Goal: Communication & Community: Answer question/provide support

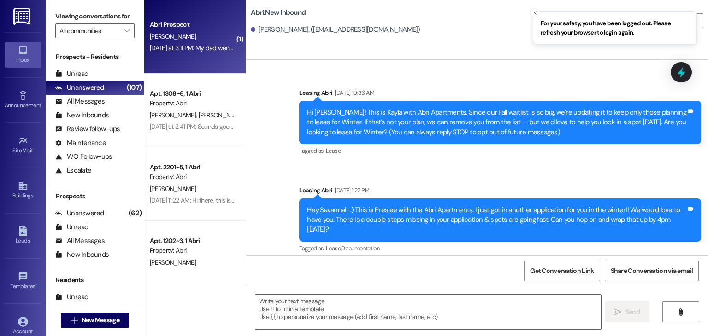
scroll to position [1637, 0]
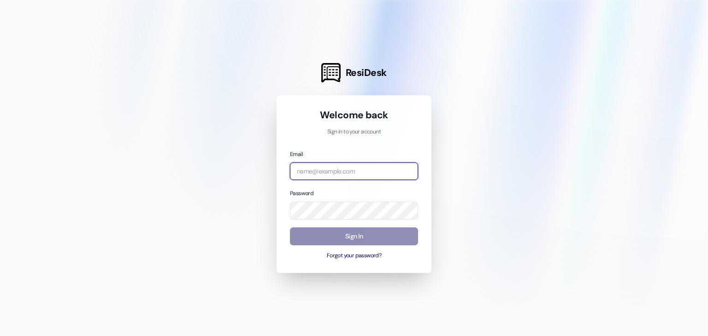
type input "[EMAIL_ADDRESS][DOMAIN_NAME]"
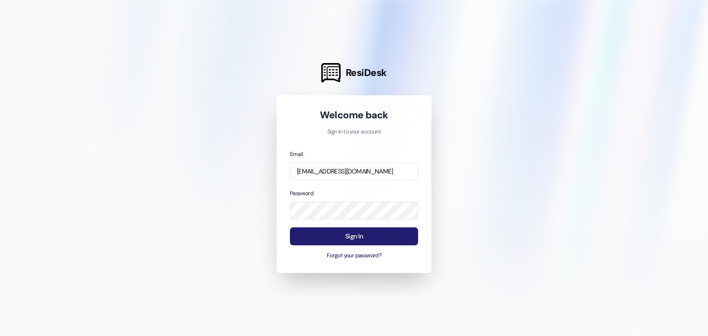
click at [334, 239] on button "Sign In" at bounding box center [354, 237] width 128 height 18
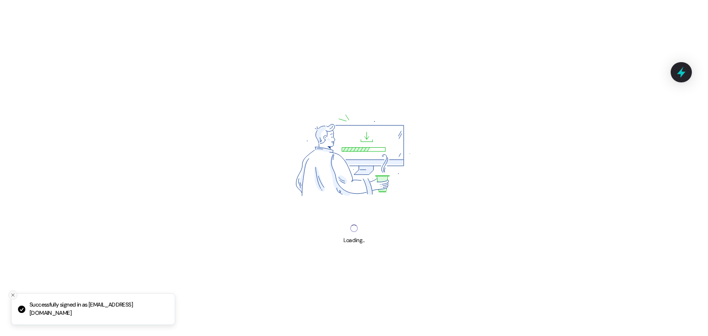
click at [11, 294] on icon "Close toast" at bounding box center [13, 296] width 6 height 6
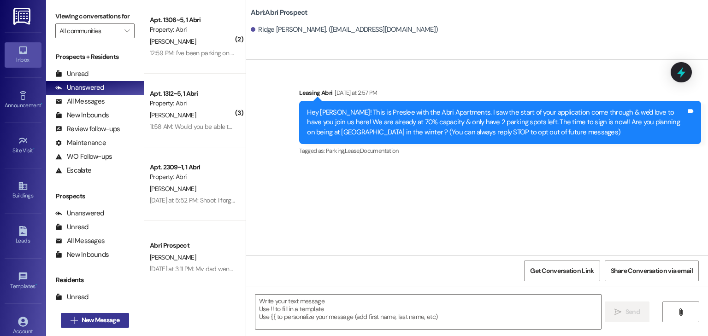
click at [102, 317] on span "New Message" at bounding box center [101, 321] width 38 height 10
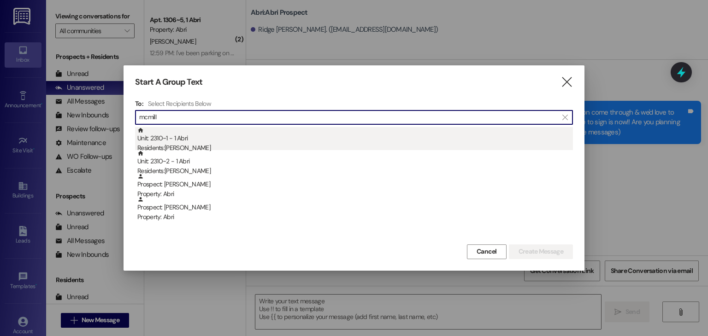
type input "mcmill"
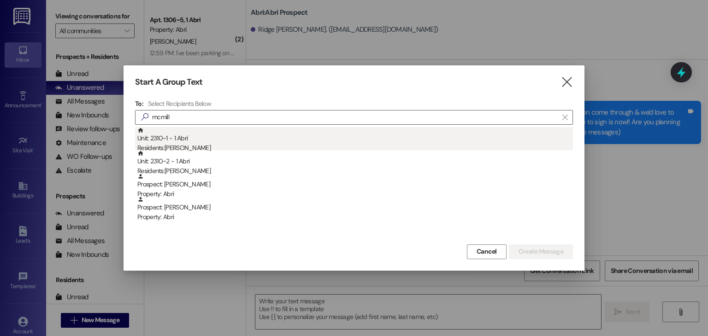
click at [253, 146] on div "Residents: [PERSON_NAME]" at bounding box center [355, 148] width 436 height 10
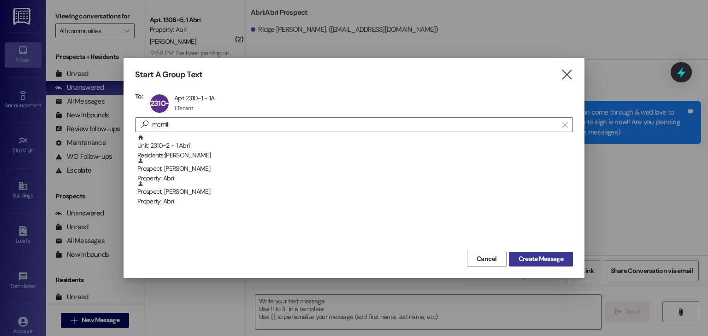
click at [528, 255] on span "Create Message" at bounding box center [541, 259] width 45 height 10
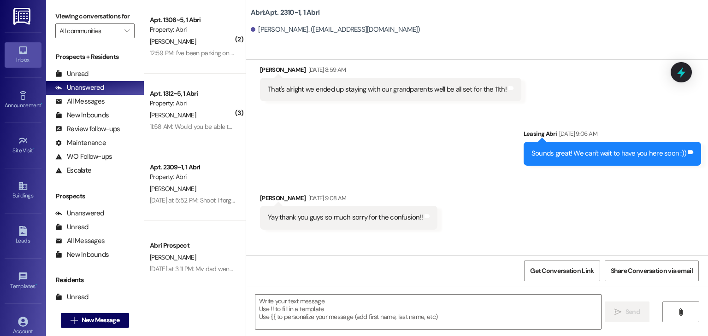
scroll to position [2050, 0]
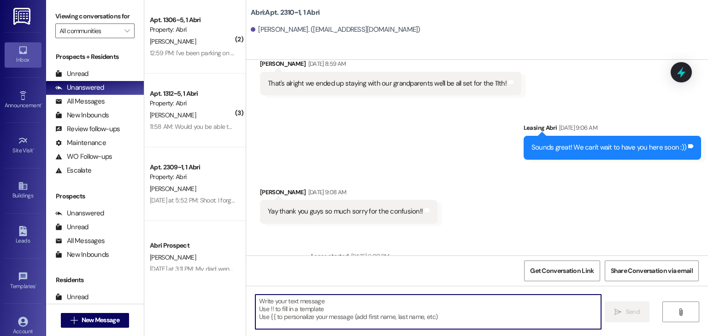
click at [282, 317] on textarea at bounding box center [427, 312] width 345 height 35
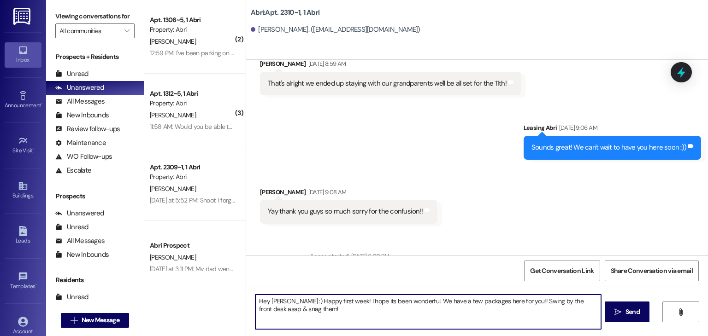
type textarea "Hey [PERSON_NAME] :) Happy first week! I hope its been wonderful. We have a few…"
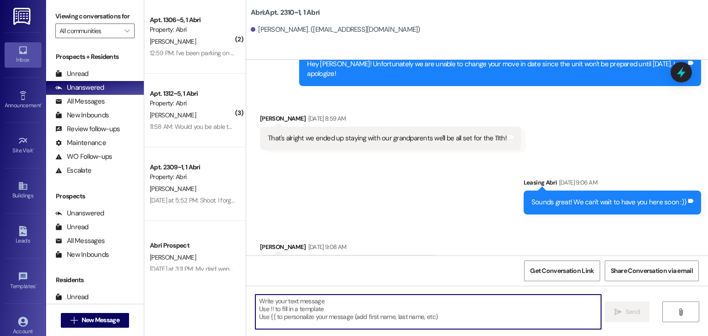
scroll to position [2124, 0]
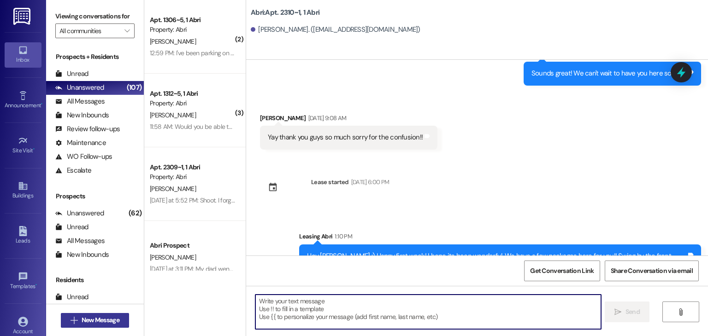
click at [112, 320] on span "New Message" at bounding box center [101, 321] width 38 height 10
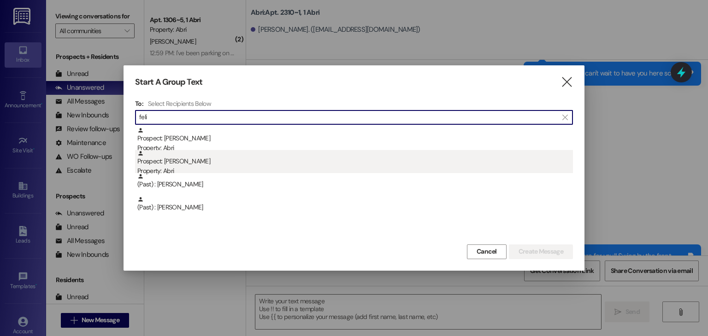
type input "feli"
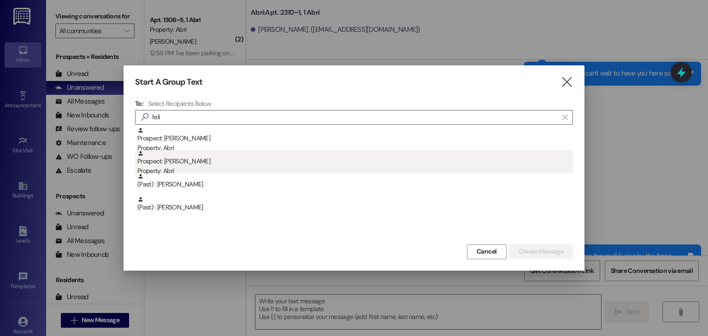
click at [184, 169] on div "Property: Abri" at bounding box center [355, 171] width 436 height 10
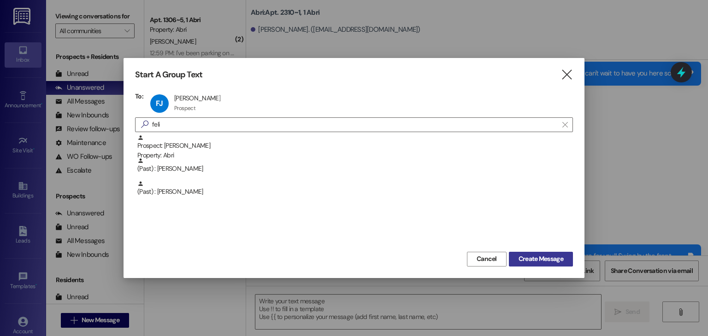
click at [548, 259] on span "Create Message" at bounding box center [541, 259] width 45 height 10
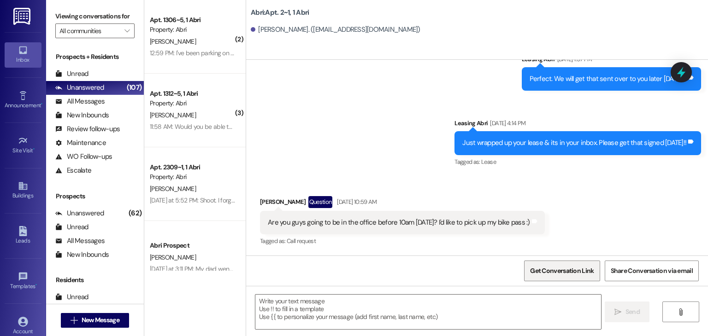
scroll to position [849, 0]
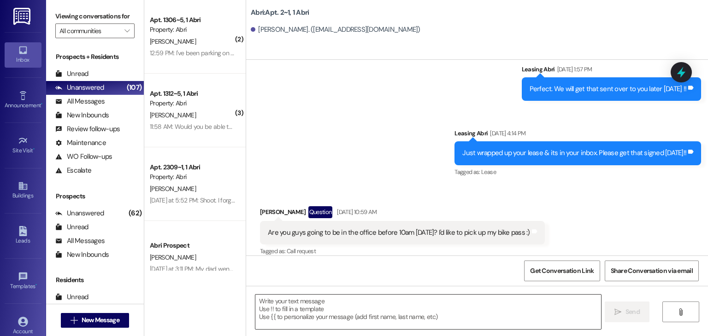
click at [340, 307] on textarea at bounding box center [427, 312] width 345 height 35
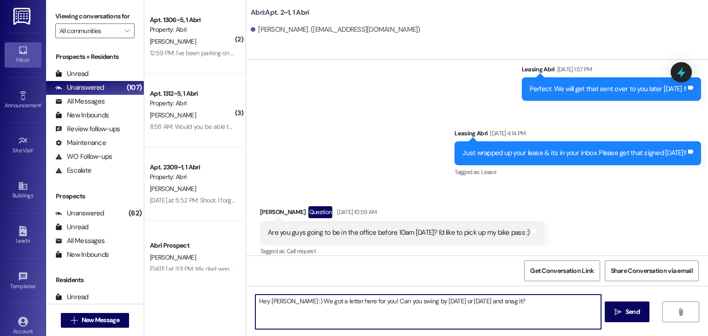
type textarea "Hey [PERSON_NAME] :) We got a letter here for you! Can you swing by [DATE] or […"
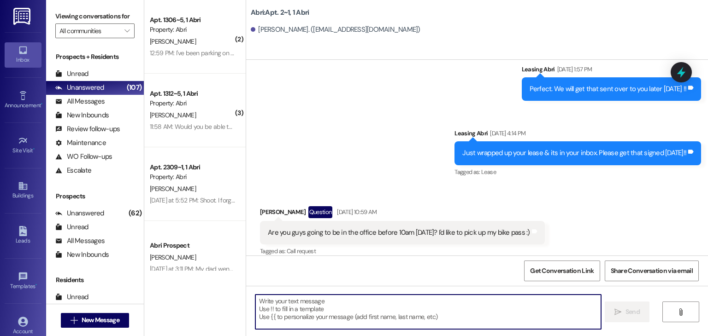
scroll to position [914, 0]
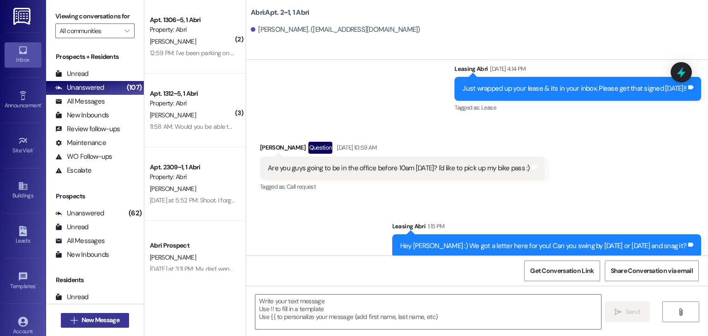
click at [105, 316] on span "New Message" at bounding box center [101, 321] width 38 height 10
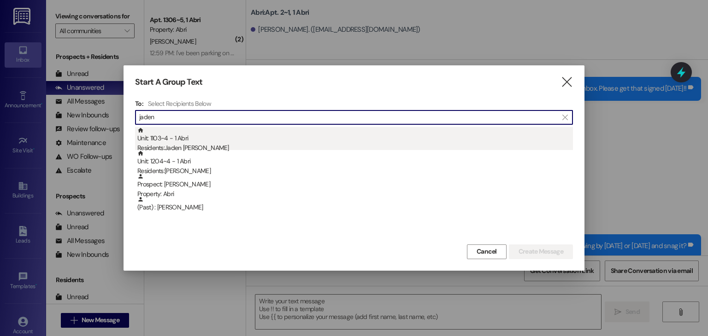
type input "jaden"
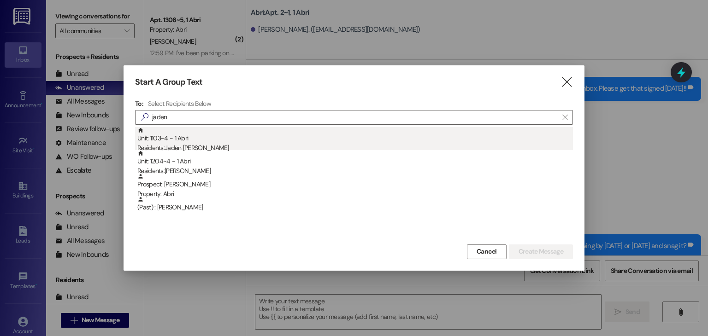
click at [177, 130] on div "Unit: 1103~4 - 1 [DEMOGRAPHIC_DATA] Residents: [PERSON_NAME]" at bounding box center [355, 140] width 436 height 26
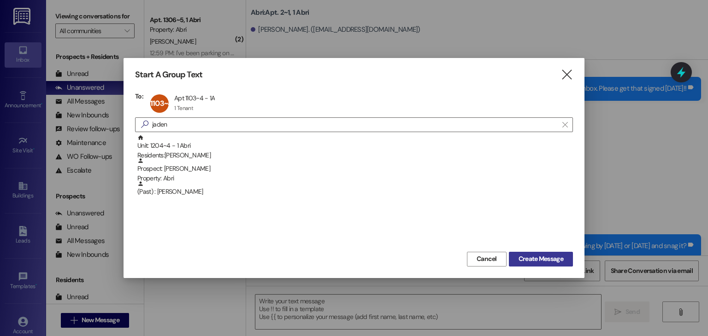
click at [537, 254] on button "Create Message" at bounding box center [541, 259] width 64 height 15
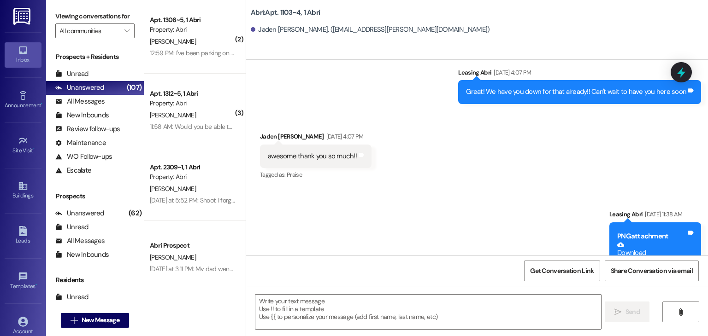
scroll to position [949, 0]
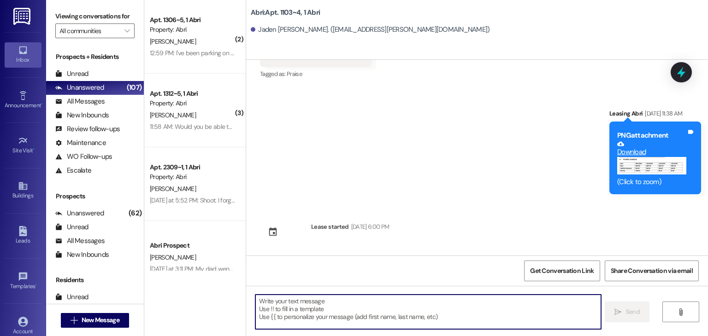
click at [302, 312] on textarea at bounding box center [427, 312] width 345 height 35
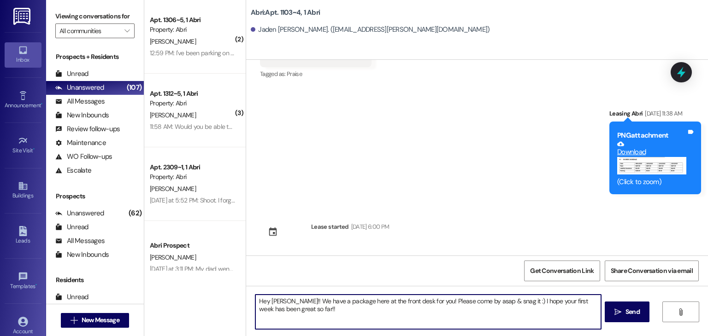
type textarea "Hey [PERSON_NAME]!! We have a package here at the front desk for you! Please co…"
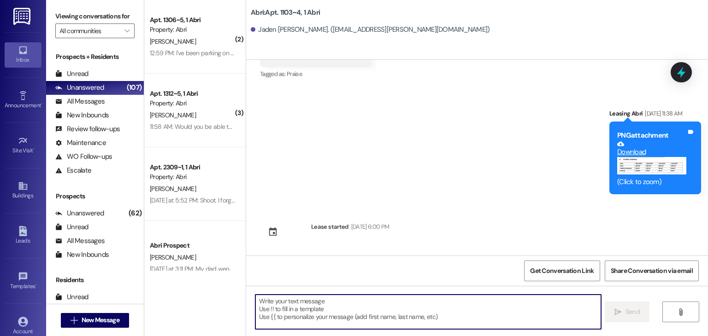
scroll to position [1024, 0]
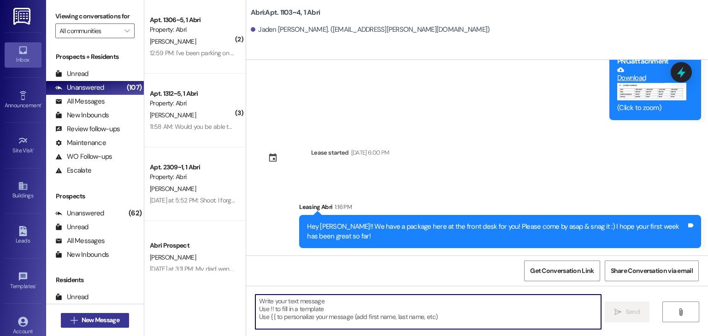
click at [100, 320] on span "New Message" at bounding box center [101, 321] width 38 height 10
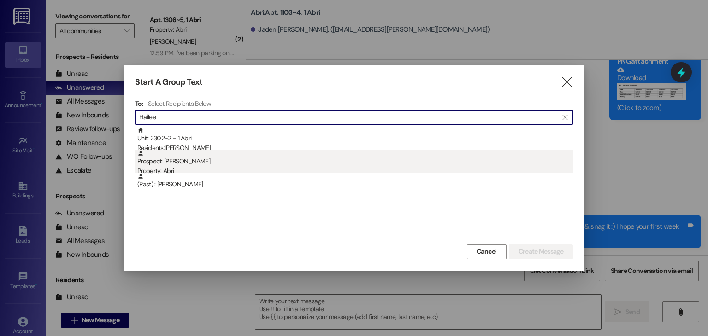
type input "Hailee"
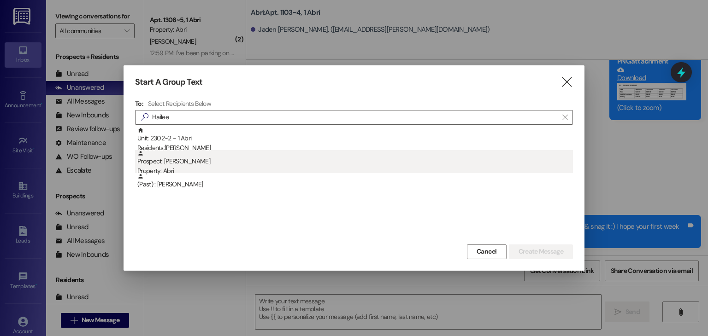
click at [209, 152] on div "Prospect: [PERSON_NAME][GEOGRAPHIC_DATA] Property: Abri" at bounding box center [355, 163] width 436 height 26
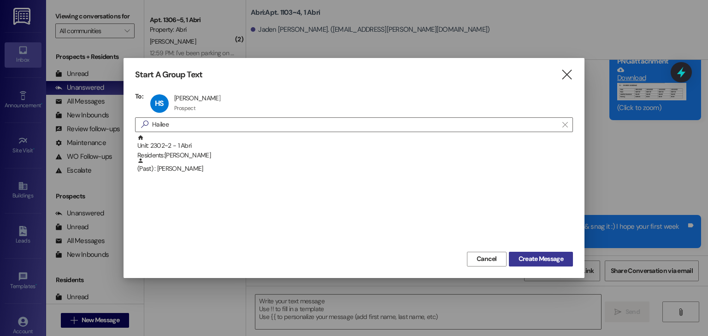
click at [541, 261] on span "Create Message" at bounding box center [541, 259] width 45 height 10
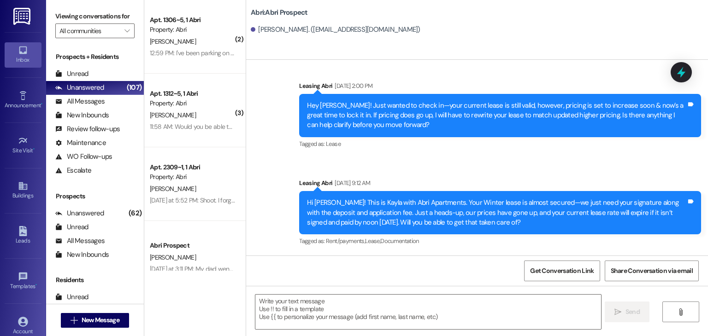
scroll to position [643, 0]
click at [340, 316] on textarea at bounding box center [427, 312] width 345 height 35
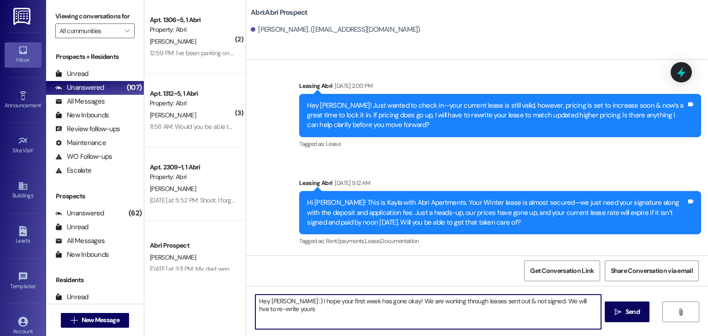
click at [553, 301] on textarea "Hey [PERSON_NAME] :) I hope your first week has gone okay! We are working throu…" at bounding box center [427, 312] width 345 height 35
click at [361, 311] on textarea "Hey [PERSON_NAME] :) I hope your first week has gone okay! We are working throu…" at bounding box center [427, 312] width 345 height 35
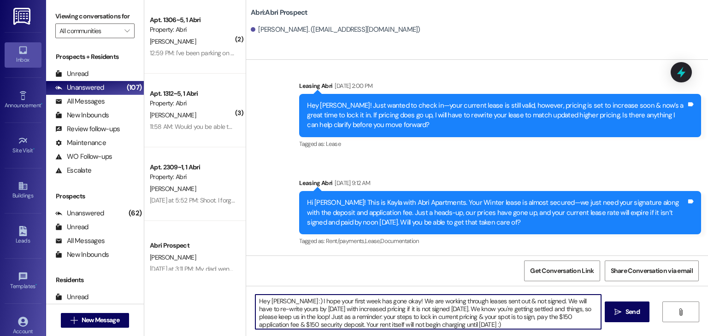
click at [286, 298] on textarea "Hey [PERSON_NAME] :) I hope your first week has gone okay! We are working throu…" at bounding box center [427, 312] width 345 height 35
click at [459, 327] on textarea "Hey [PERSON_NAME]! I hope your first week has gone okay! We are working through…" at bounding box center [427, 312] width 345 height 35
click at [449, 300] on textarea "Hey [PERSON_NAME]! I hope your first week has gone okay! We are working through…" at bounding box center [427, 312] width 345 height 35
click at [484, 328] on textarea "Hey [PERSON_NAME]! I hope your first week has gone okay! We are working through…" at bounding box center [427, 312] width 345 height 35
click at [472, 318] on textarea "Hey [PERSON_NAME]! I hope your first week has gone okay! We are working through…" at bounding box center [427, 312] width 345 height 35
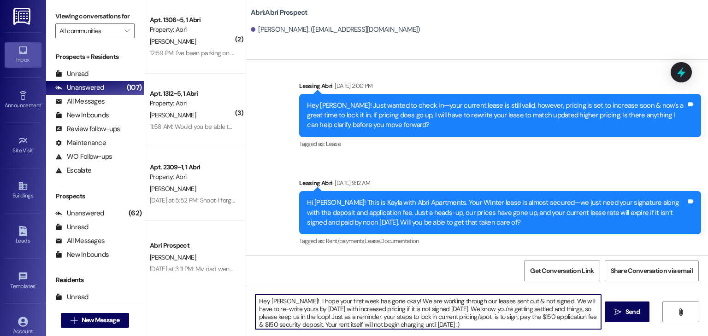
type textarea "Hey [PERSON_NAME]! I hope your first week has gone okay! We are working through…"
click at [458, 322] on textarea "Hey [PERSON_NAME]! I hope your first week has gone okay! We are working through…" at bounding box center [427, 312] width 345 height 35
click at [456, 324] on textarea "Hey [PERSON_NAME]! I hope your first week has gone okay! We are working through…" at bounding box center [427, 312] width 345 height 35
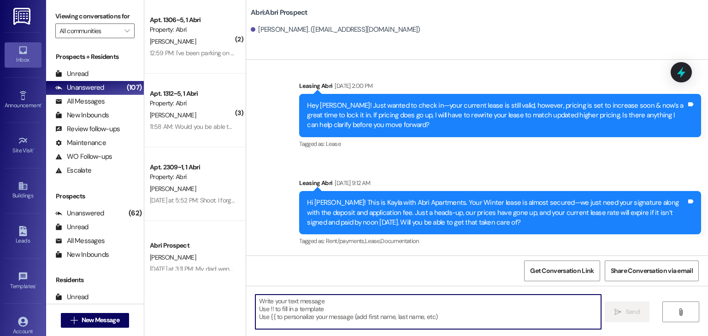
scroll to position [737, 0]
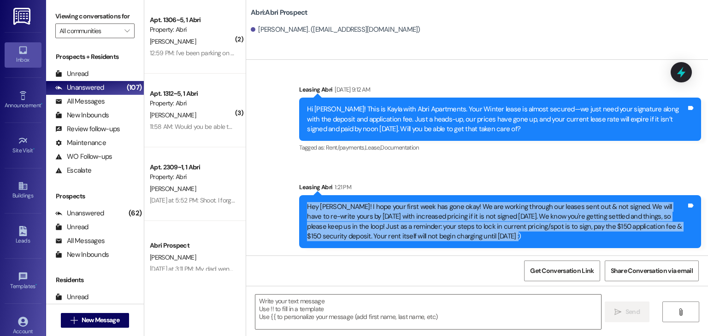
drag, startPoint x: 300, startPoint y: 206, endPoint x: 474, endPoint y: 241, distance: 178.2
click at [474, 241] on div "Hey [PERSON_NAME]! I hope your first week has gone okay! We are working through…" at bounding box center [500, 221] width 402 height 53
copy div "Hey [PERSON_NAME]! I hope your first week has gone okay! We are working through…"
click at [255, 236] on div "Sent via SMS Leasing Abri [DATE] 2:00 PM Hey [PERSON_NAME]! Just wanted to chec…" at bounding box center [477, 111] width 462 height 289
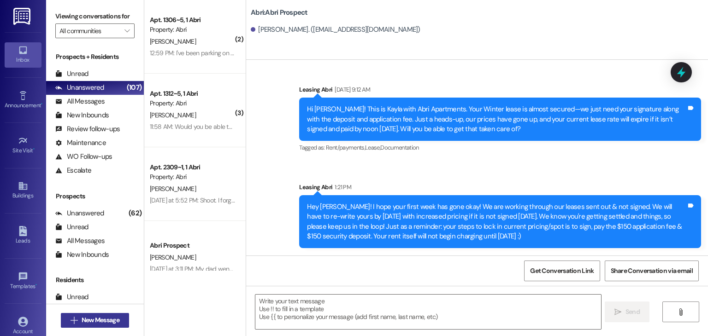
click at [111, 320] on span "New Message" at bounding box center [101, 321] width 38 height 10
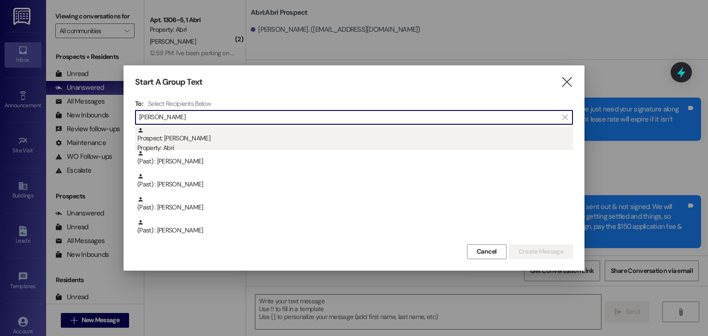
type input "[PERSON_NAME]"
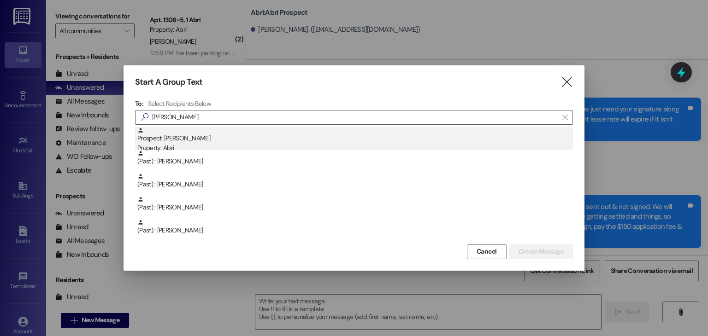
click at [183, 136] on div "Prospect: [PERSON_NAME] Property: Abri" at bounding box center [355, 140] width 436 height 26
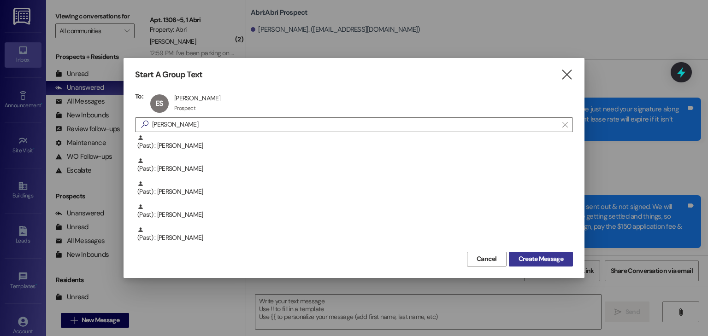
click at [543, 264] on button "Create Message" at bounding box center [541, 259] width 64 height 15
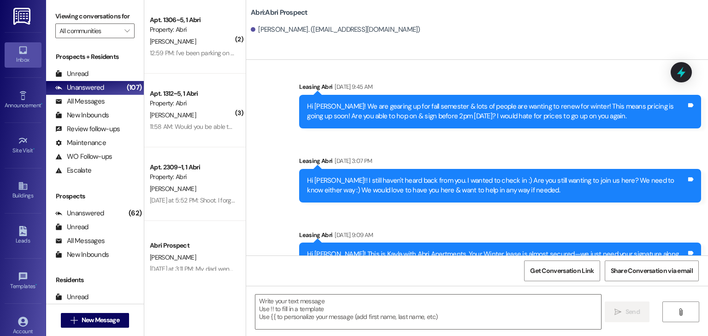
scroll to position [1264, 0]
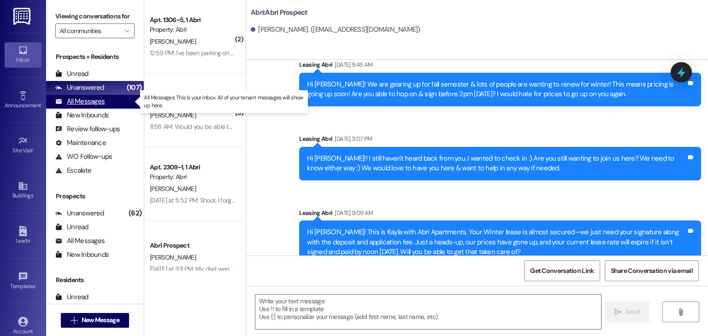
click at [103, 102] on div "All Messages" at bounding box center [79, 102] width 49 height 10
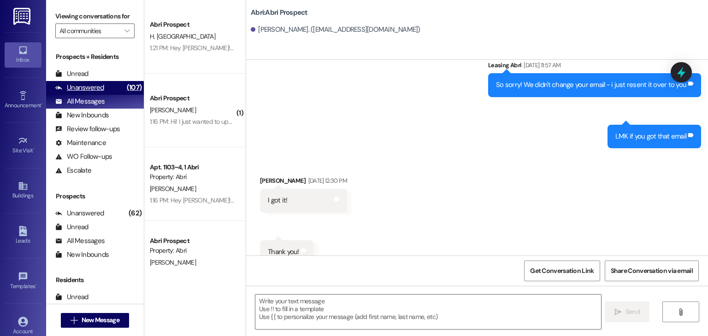
scroll to position [384, 0]
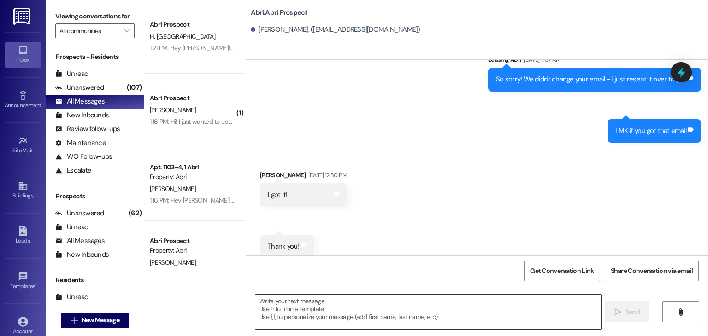
click at [279, 306] on textarea at bounding box center [427, 312] width 345 height 35
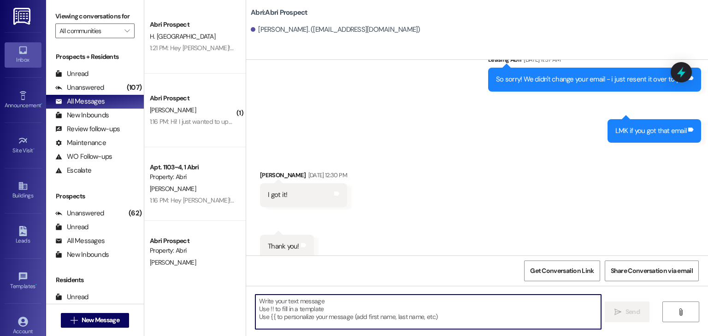
paste textarea "Hey [PERSON_NAME]! I hope your first week has gone okay! We are working through…"
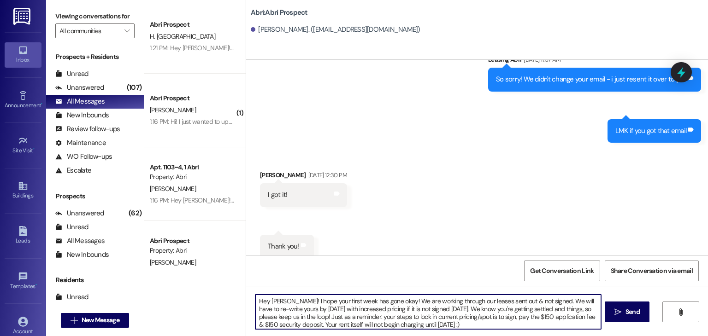
click at [281, 301] on textarea "Hey [PERSON_NAME]! I hope your first week has gone okay! We are working through…" at bounding box center [427, 312] width 345 height 35
click at [468, 329] on div "Hey [PERSON_NAME]! I hope your first week has gone okay! We are working through…" at bounding box center [428, 312] width 346 height 35
drag, startPoint x: 392, startPoint y: 301, endPoint x: 291, endPoint y: 303, distance: 100.5
click at [291, 303] on textarea "Hey [PERSON_NAME]! I hope your first week has gone okay! We are working through…" at bounding box center [427, 312] width 345 height 35
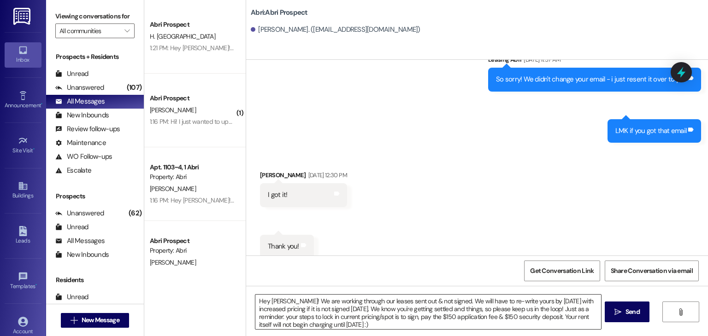
click at [382, 329] on div "Hey [PERSON_NAME]! We are working through our leases sent out & not signed. We …" at bounding box center [428, 312] width 346 height 35
click at [385, 325] on textarea "Hey [PERSON_NAME]! We are working through our leases sent out & not signed. We …" at bounding box center [427, 312] width 345 height 35
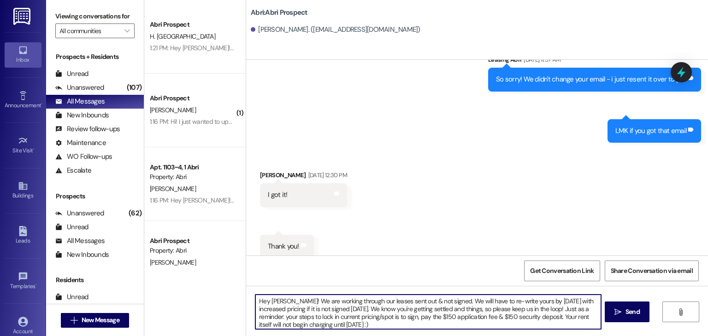
drag, startPoint x: 364, startPoint y: 310, endPoint x: 488, endPoint y: 312, distance: 124.0
click at [488, 312] on textarea "Hey [PERSON_NAME]! We are working through our leases sent out & not signed. We …" at bounding box center [427, 312] width 345 height 35
click at [431, 310] on textarea "Hey [PERSON_NAME]! We are working through our leases sent out & not signed. We …" at bounding box center [427, 312] width 345 height 35
type textarea "Hey [PERSON_NAME]! We are working through our leases sent out & not signed. We …"
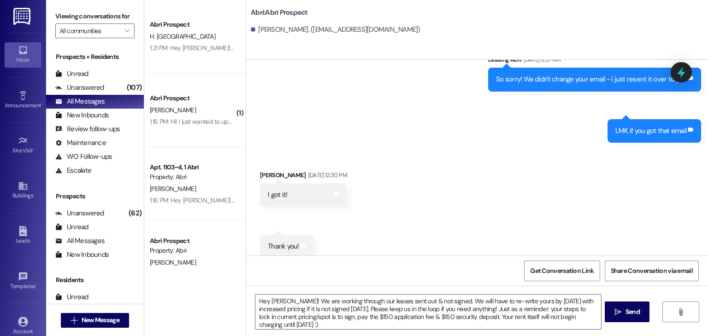
click at [448, 332] on div "Hey [PERSON_NAME]! We are working through our leases sent out & not signed. We …" at bounding box center [477, 320] width 462 height 69
click at [437, 322] on textarea "Hey [PERSON_NAME]! We are working through our leases sent out & not signed. We …" at bounding box center [427, 312] width 345 height 35
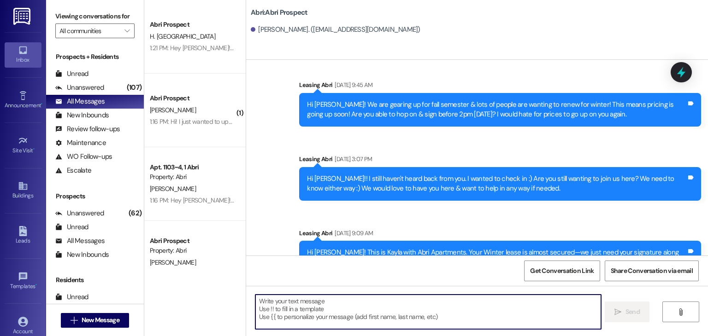
scroll to position [1348, 0]
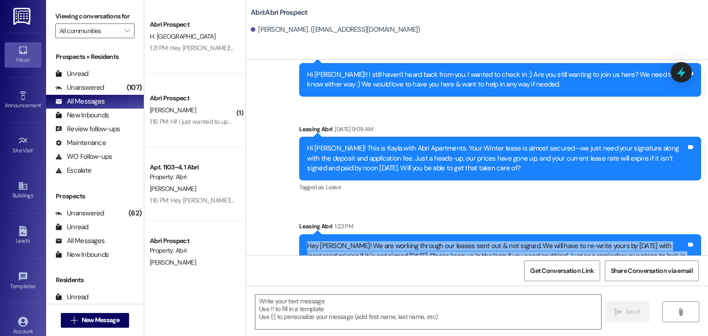
drag, startPoint x: 303, startPoint y: 214, endPoint x: 694, endPoint y: 254, distance: 392.9
click at [694, 254] on div "Sent via SMS Leasing Abri 1:23 PM Hey [PERSON_NAME]! We are working through our…" at bounding box center [500, 255] width 416 height 80
copy div "Hey [PERSON_NAME]! We are working through our leases sent out & not signed. We …"
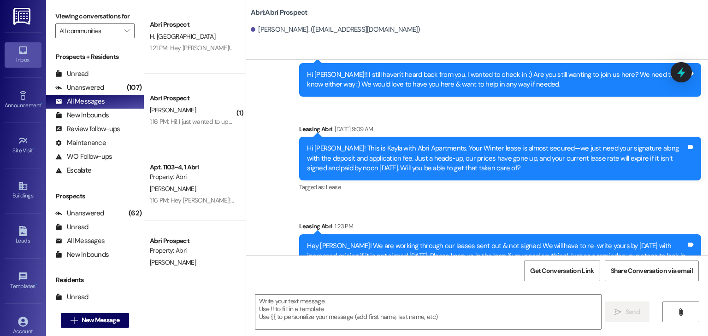
click at [629, 222] on div "Leasing Abri 1:23 PM" at bounding box center [500, 228] width 402 height 13
click at [101, 320] on span "New Message" at bounding box center [101, 321] width 38 height 10
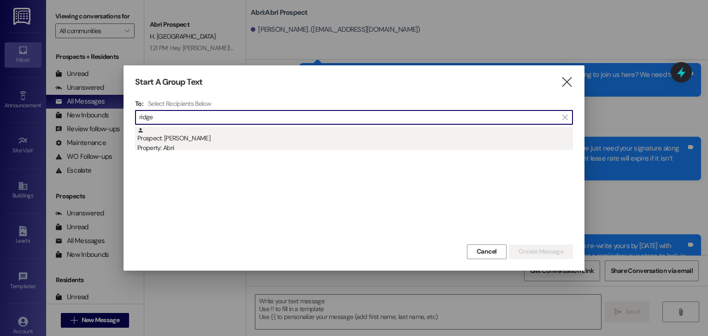
type input "ridge"
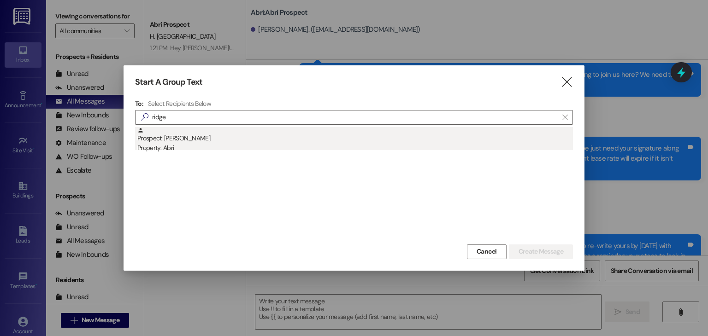
click at [165, 148] on div "Property: Abri" at bounding box center [355, 148] width 436 height 10
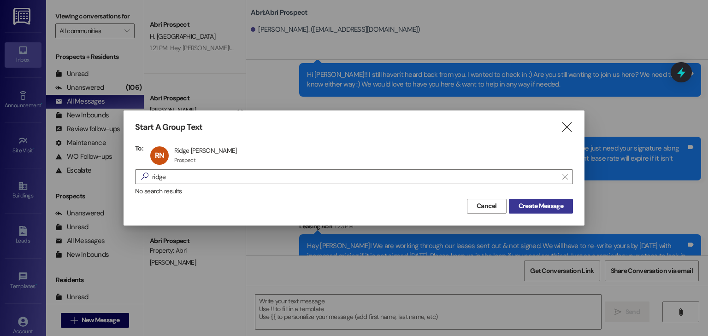
click at [529, 205] on span "Create Message" at bounding box center [541, 206] width 45 height 10
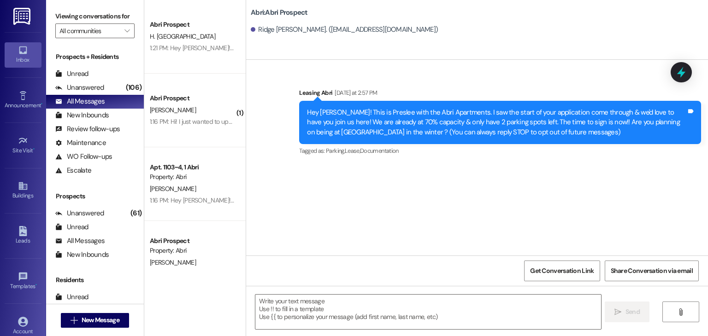
scroll to position [0, 0]
click at [275, 305] on textarea at bounding box center [427, 312] width 345 height 35
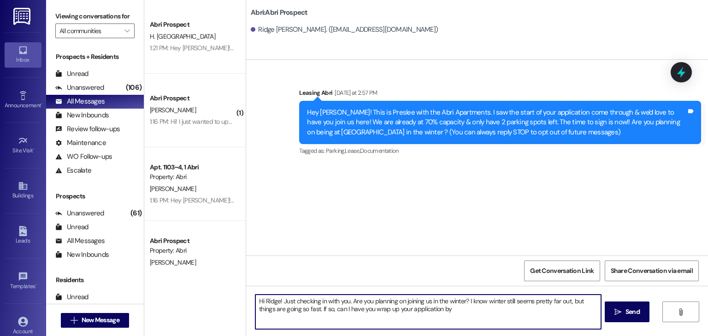
type textarea "Hi Ridge! Just checking in with you. Are you planning on joining us in the wint…"
